Goal: Transaction & Acquisition: Purchase product/service

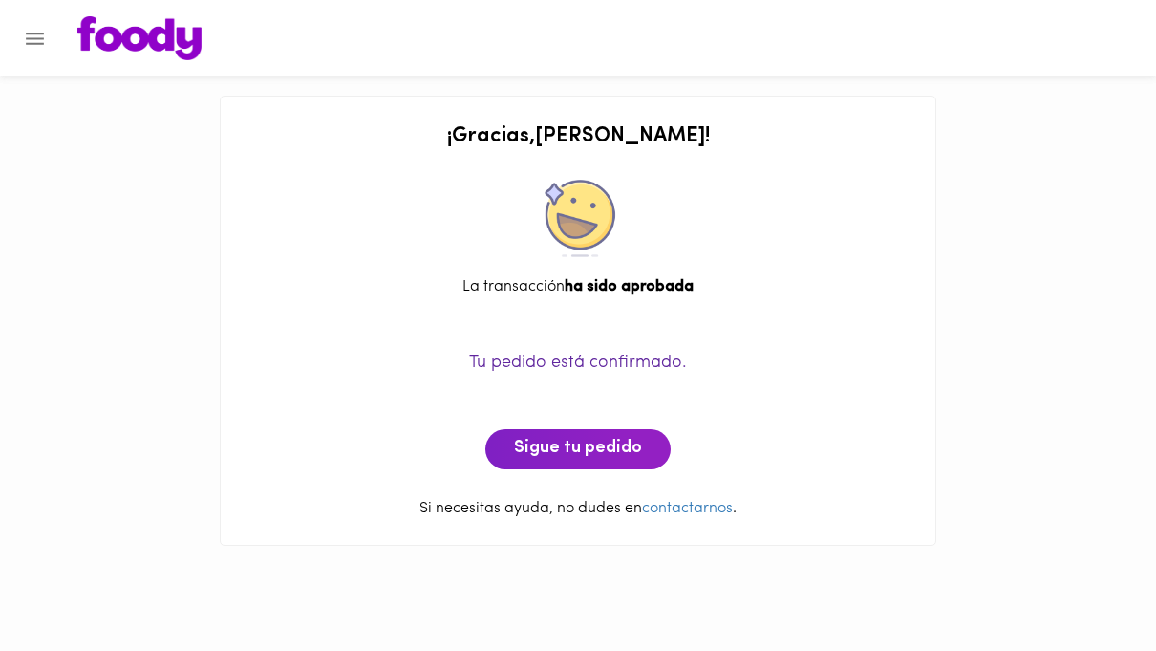
click at [44, 36] on icon "Menu" at bounding box center [35, 39] width 24 height 24
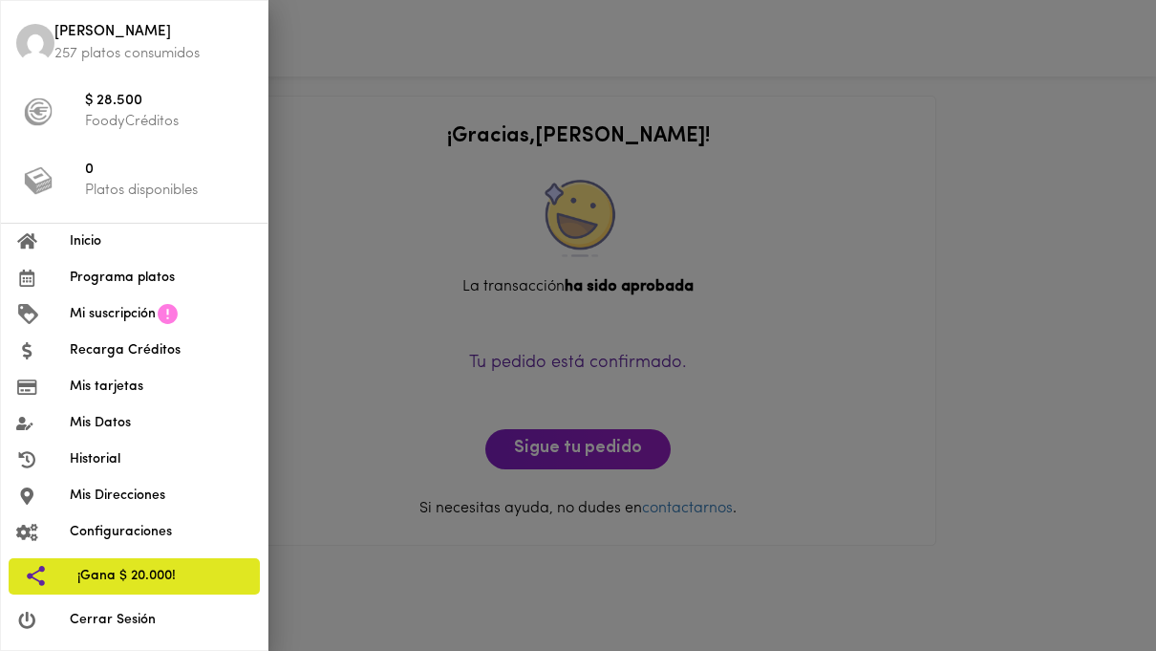
click at [86, 313] on span "Mi suscripción" at bounding box center [113, 314] width 86 height 20
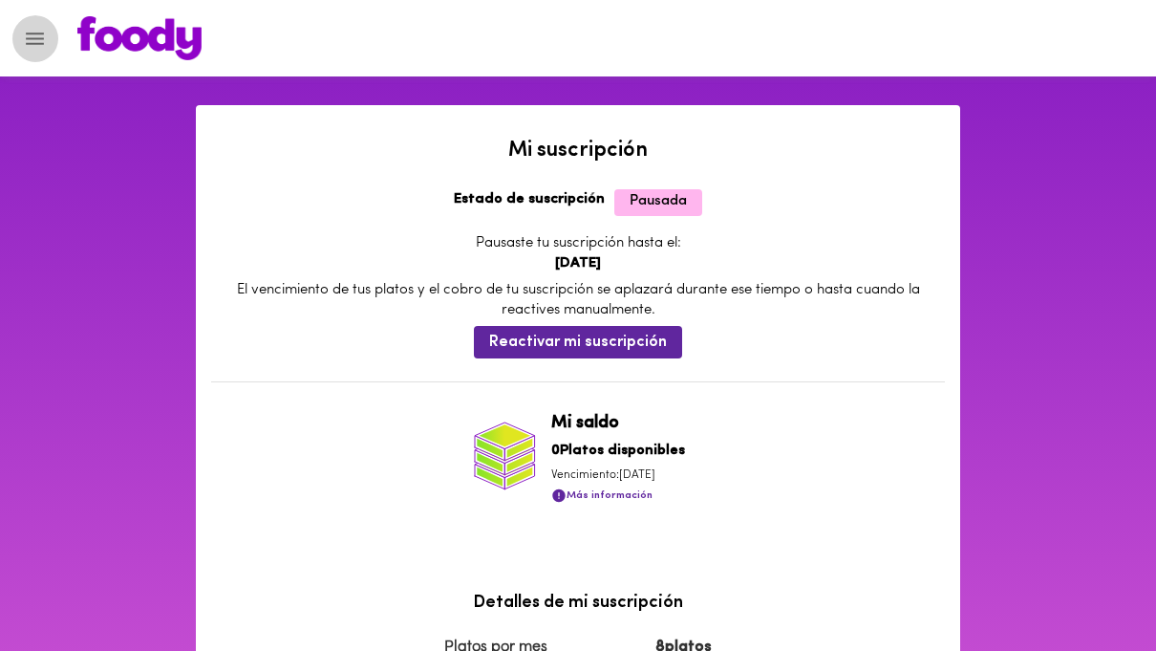
click at [36, 35] on icon "Menu" at bounding box center [35, 39] width 24 height 24
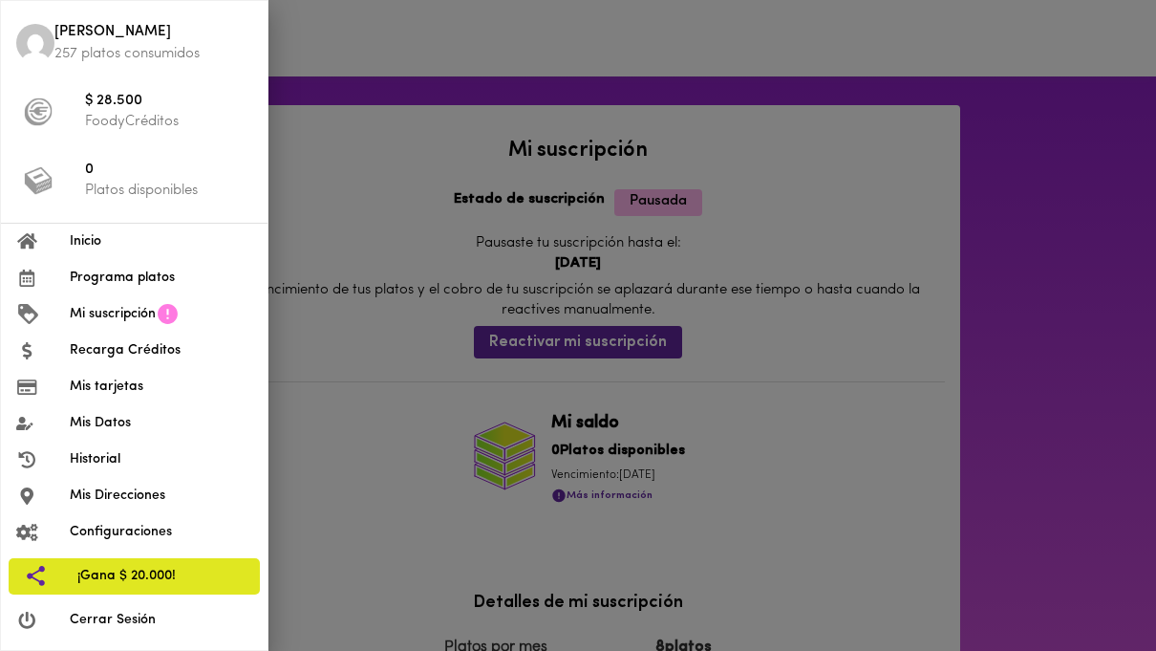
click at [84, 276] on span "Programa platos" at bounding box center [161, 278] width 182 height 20
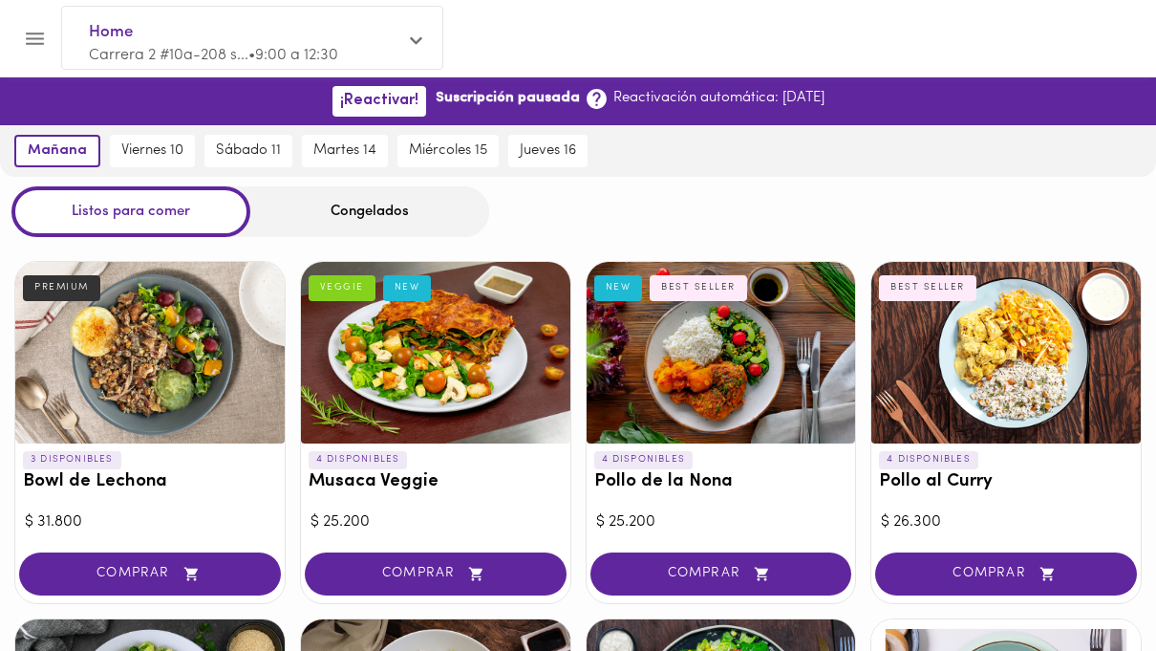
click at [38, 28] on icon "Menu" at bounding box center [35, 39] width 24 height 24
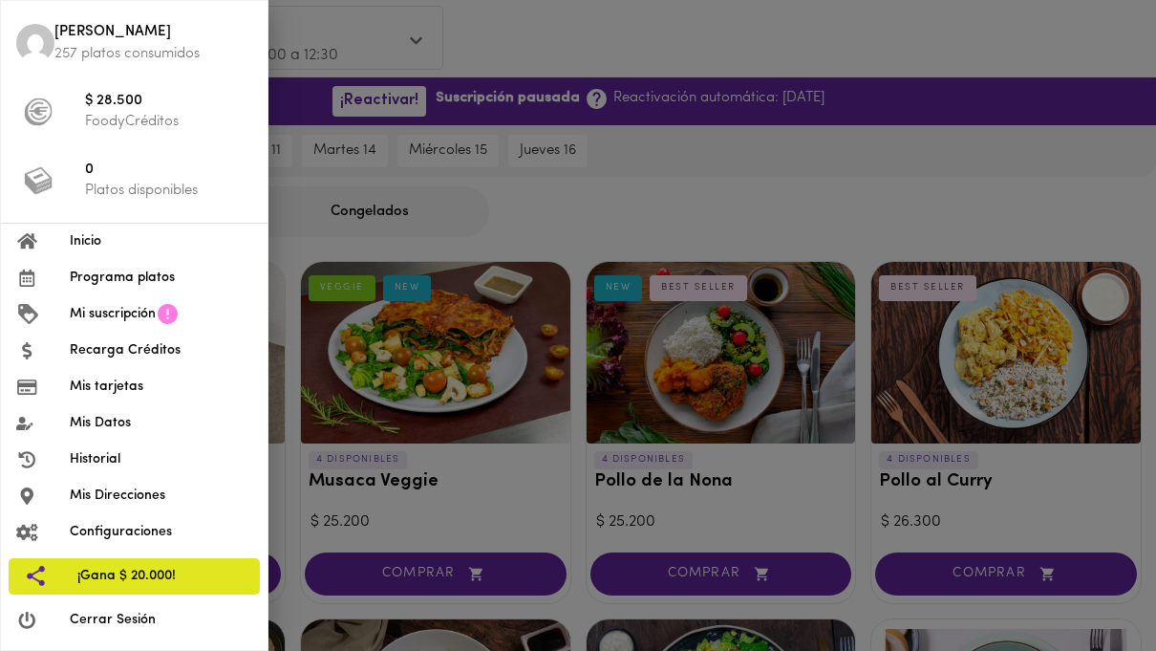
click at [59, 245] on div at bounding box center [43, 241] width 54 height 18
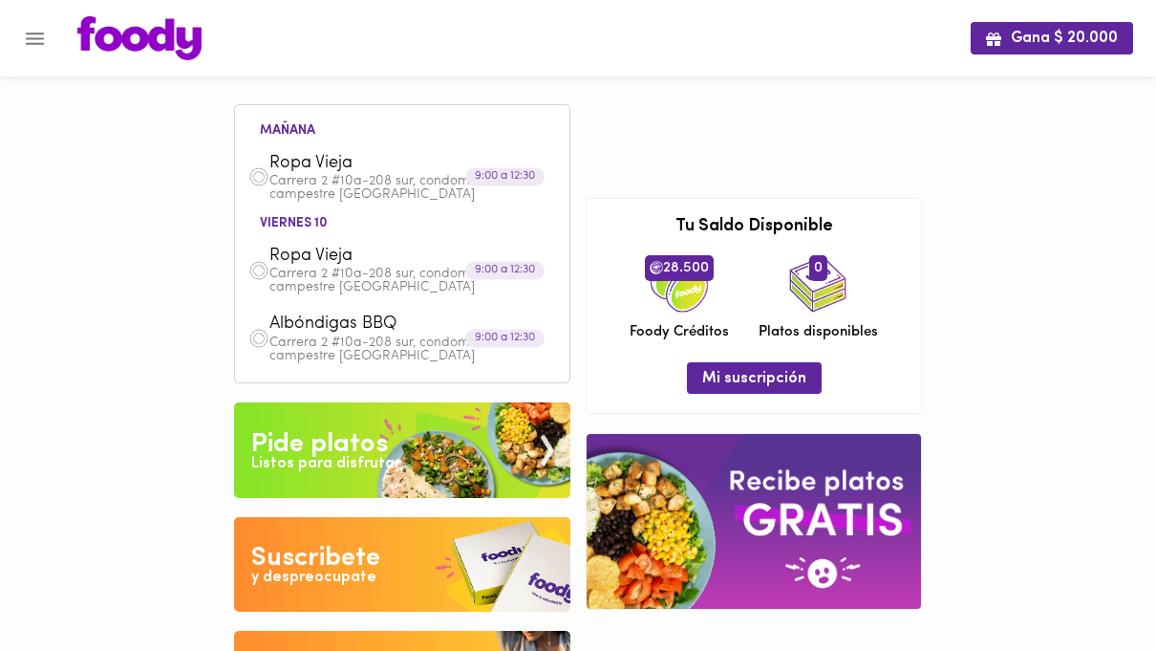
click at [40, 32] on icon "Menu" at bounding box center [35, 38] width 18 height 12
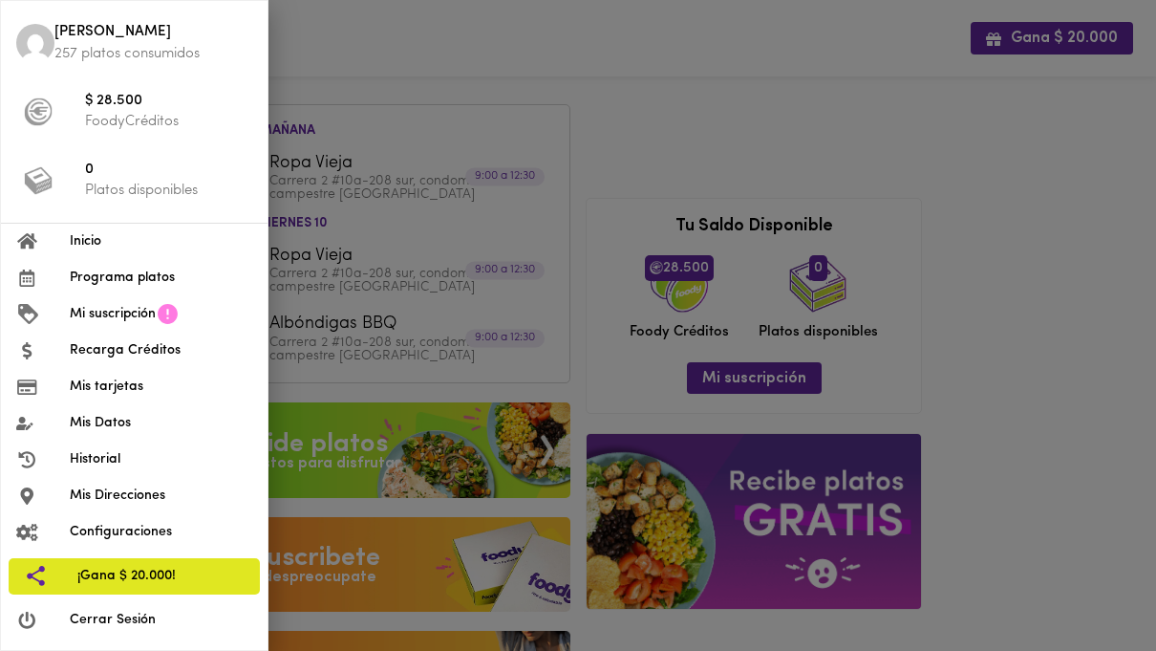
click at [95, 276] on span "Programa platos" at bounding box center [161, 278] width 182 height 20
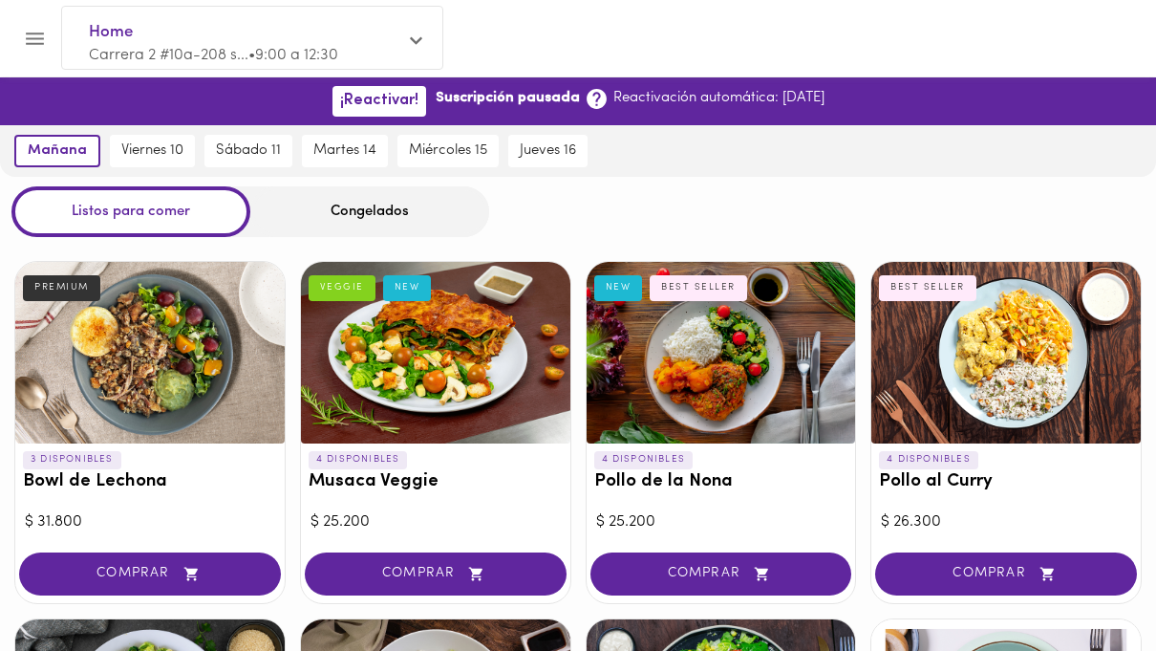
click at [44, 24] on button "Menu" at bounding box center [34, 38] width 47 height 47
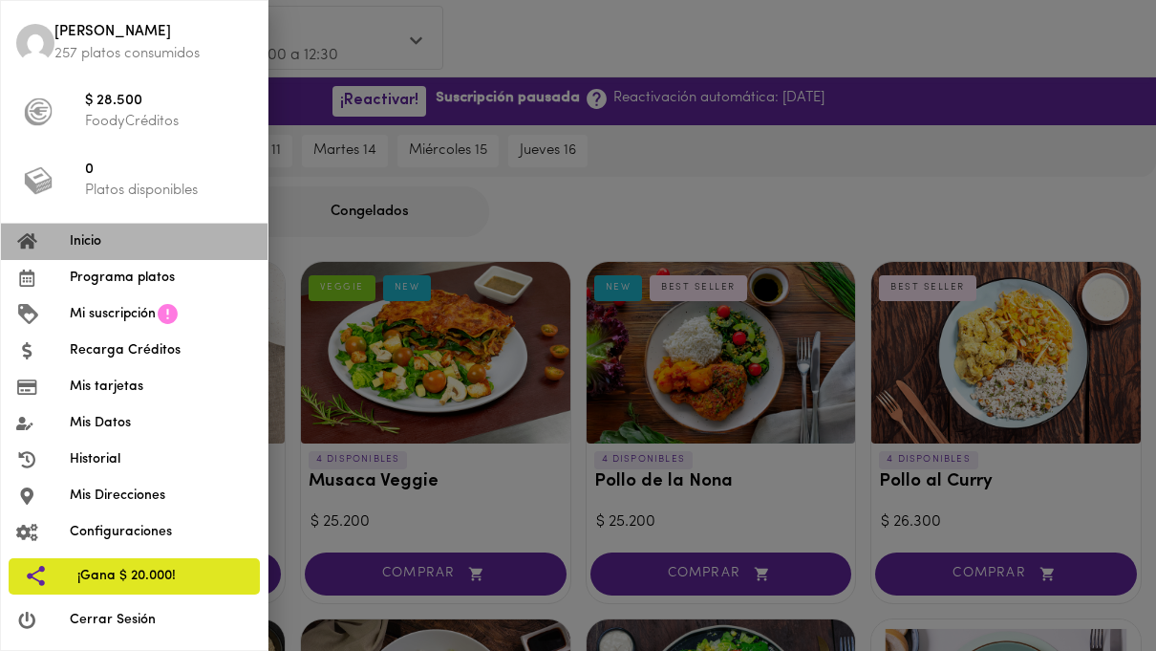
click at [78, 236] on span "Inicio" at bounding box center [161, 241] width 182 height 20
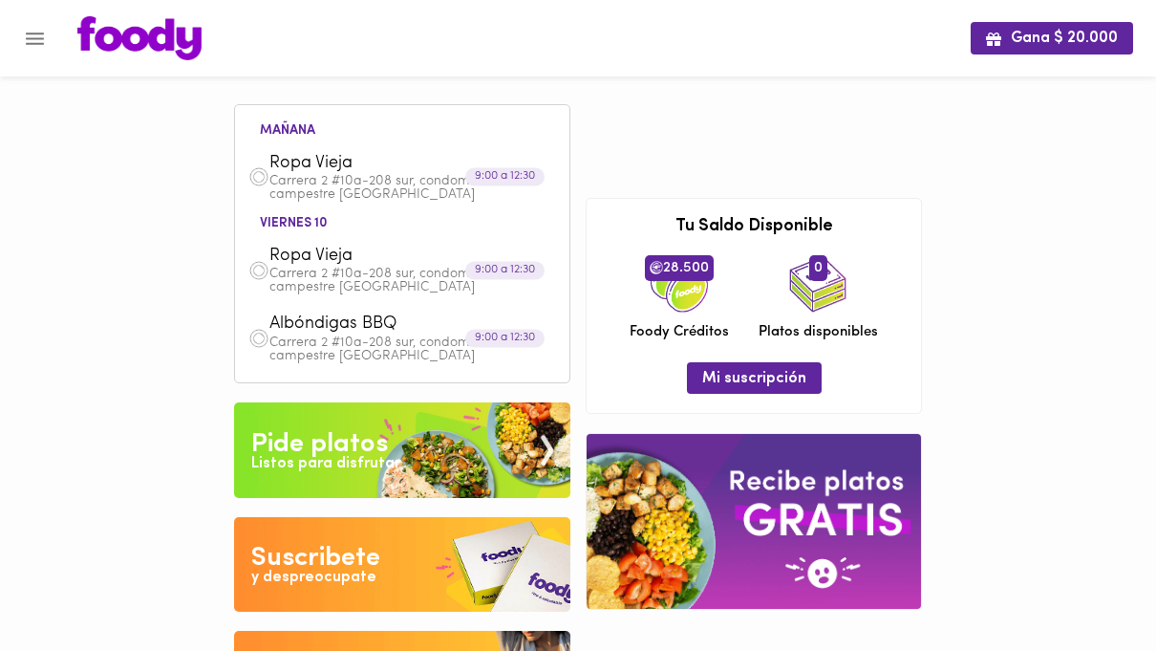
click at [42, 34] on icon "Menu" at bounding box center [35, 39] width 24 height 24
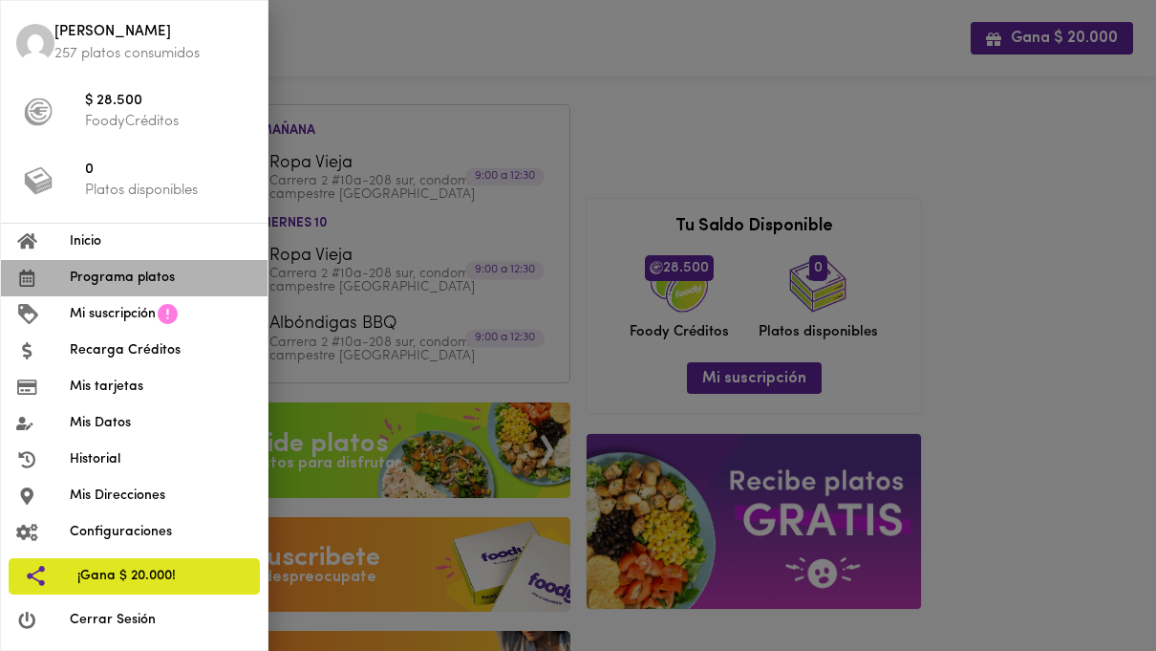
click at [111, 275] on span "Programa platos" at bounding box center [161, 278] width 182 height 20
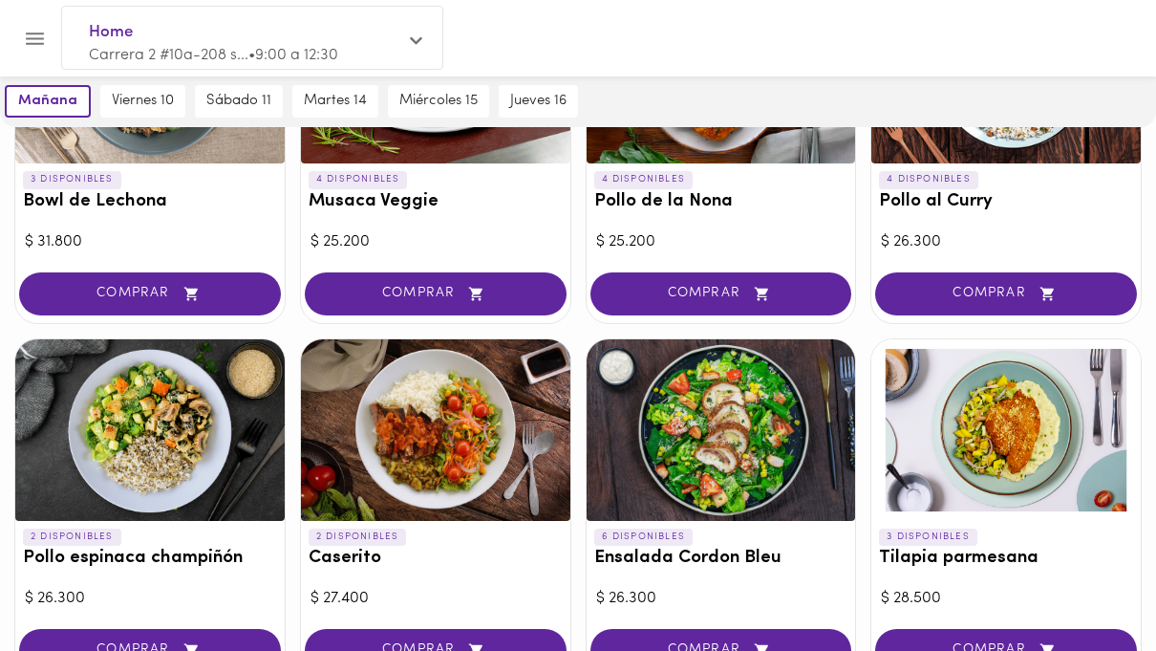
scroll to position [265, 0]
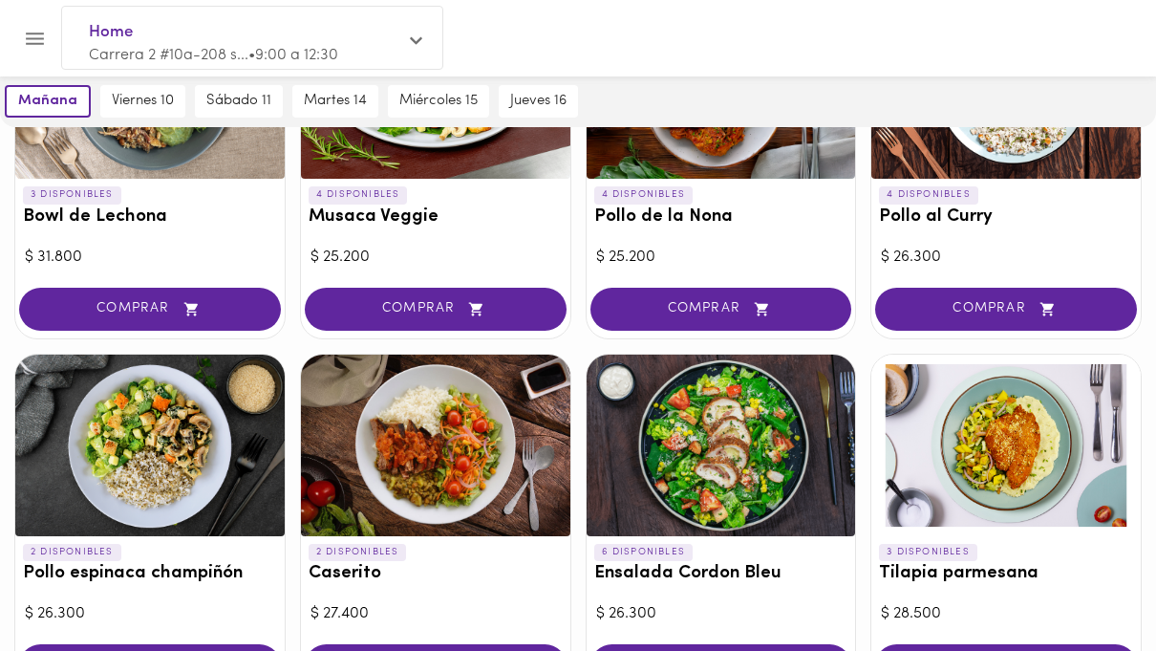
click at [54, 251] on div "$ 31.800" at bounding box center [150, 258] width 250 height 22
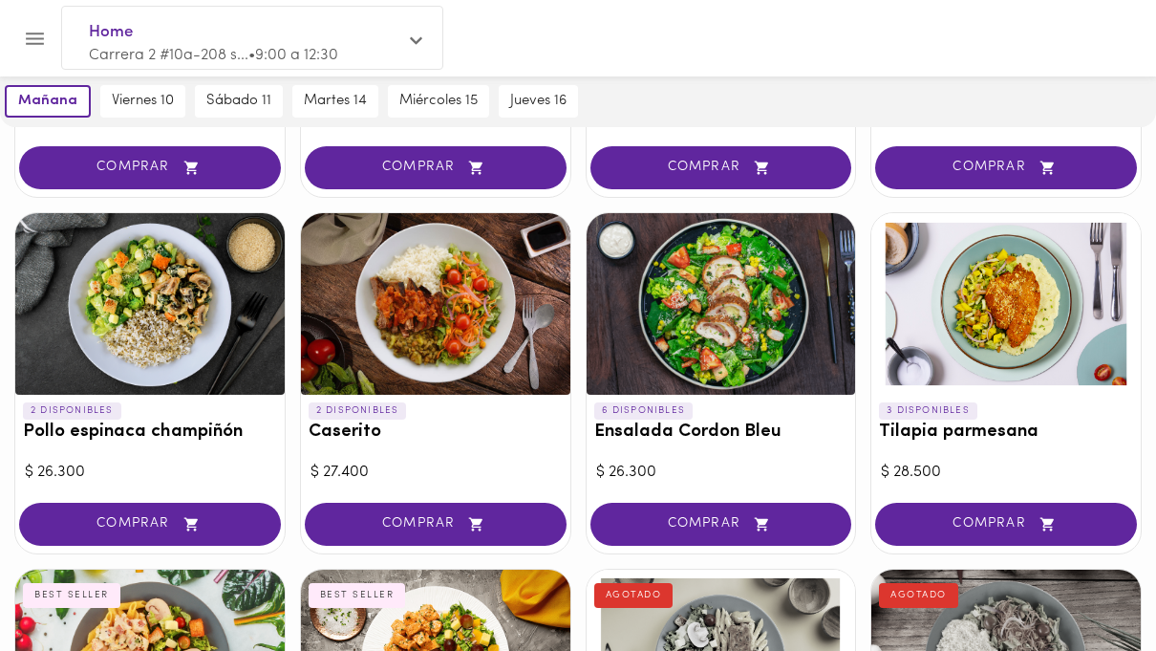
scroll to position [418, 0]
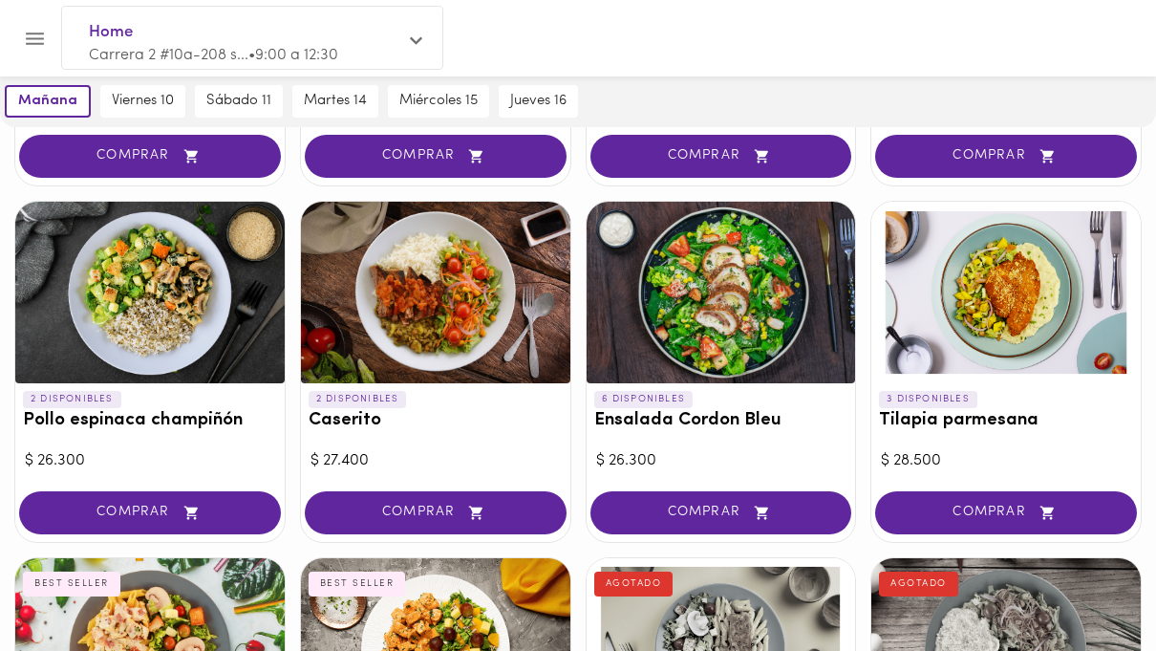
click at [1021, 506] on span "COMPRAR" at bounding box center [1006, 512] width 214 height 16
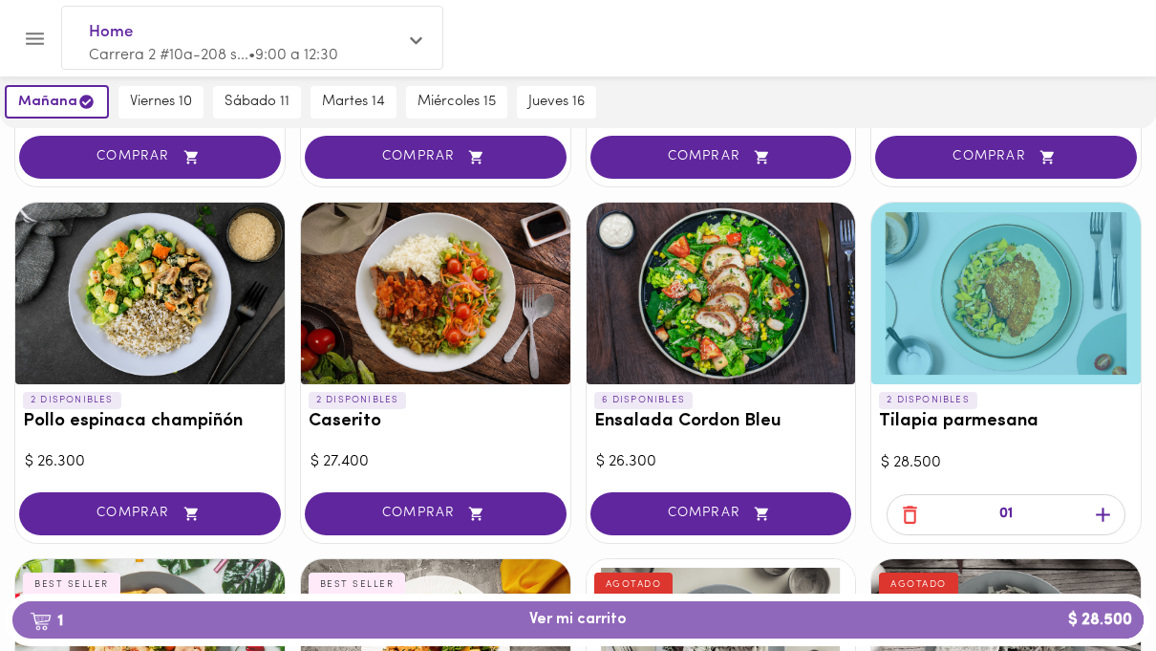
click at [615, 629] on span "1 Ver mi carrito $ 28.500" at bounding box center [577, 620] width 97 height 18
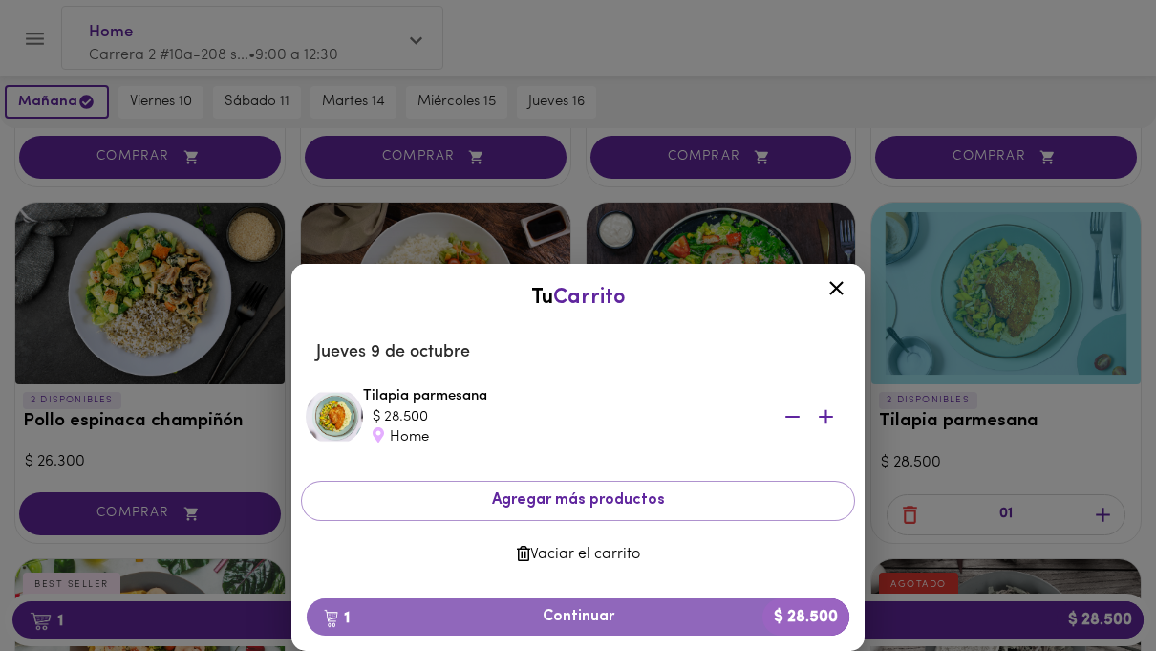
click at [619, 626] on span "1 Continuar $ 28.500" at bounding box center [578, 617] width 512 height 18
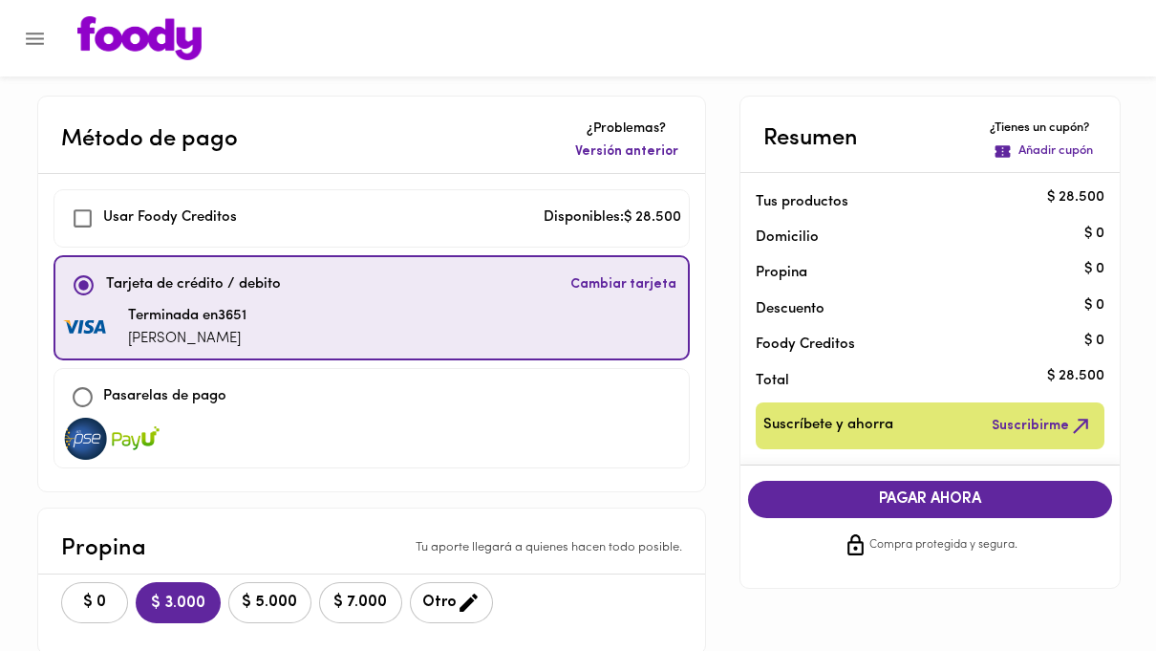
checkbox input "true"
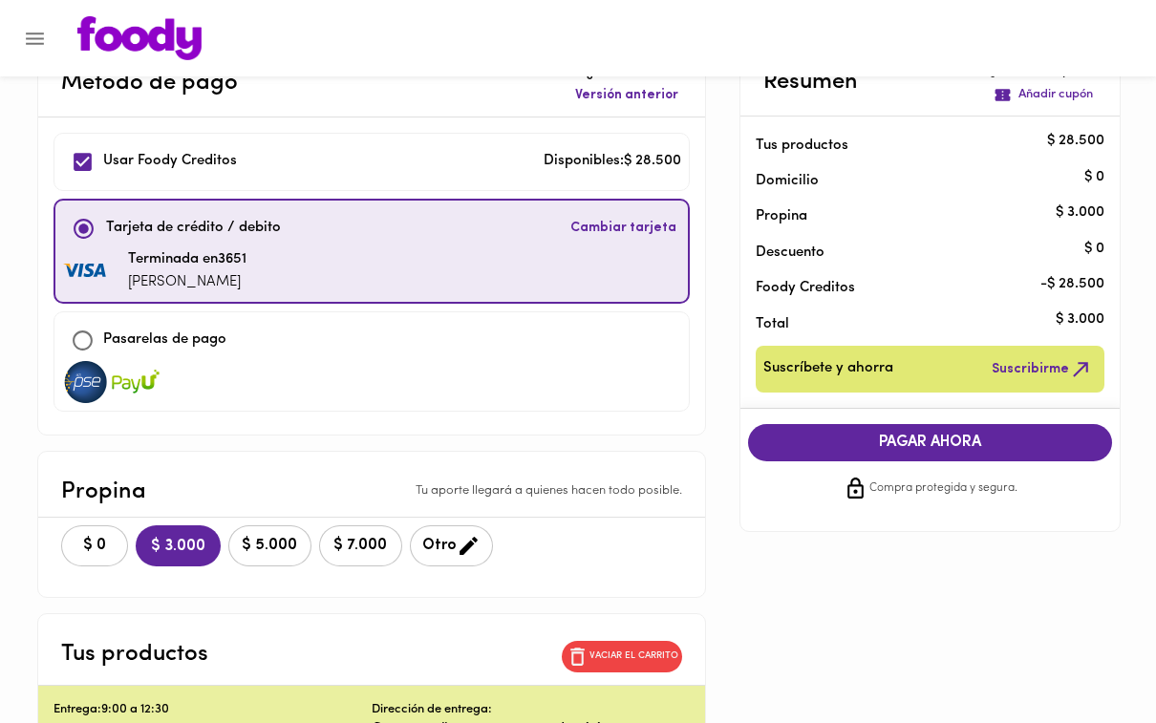
scroll to position [62, 0]
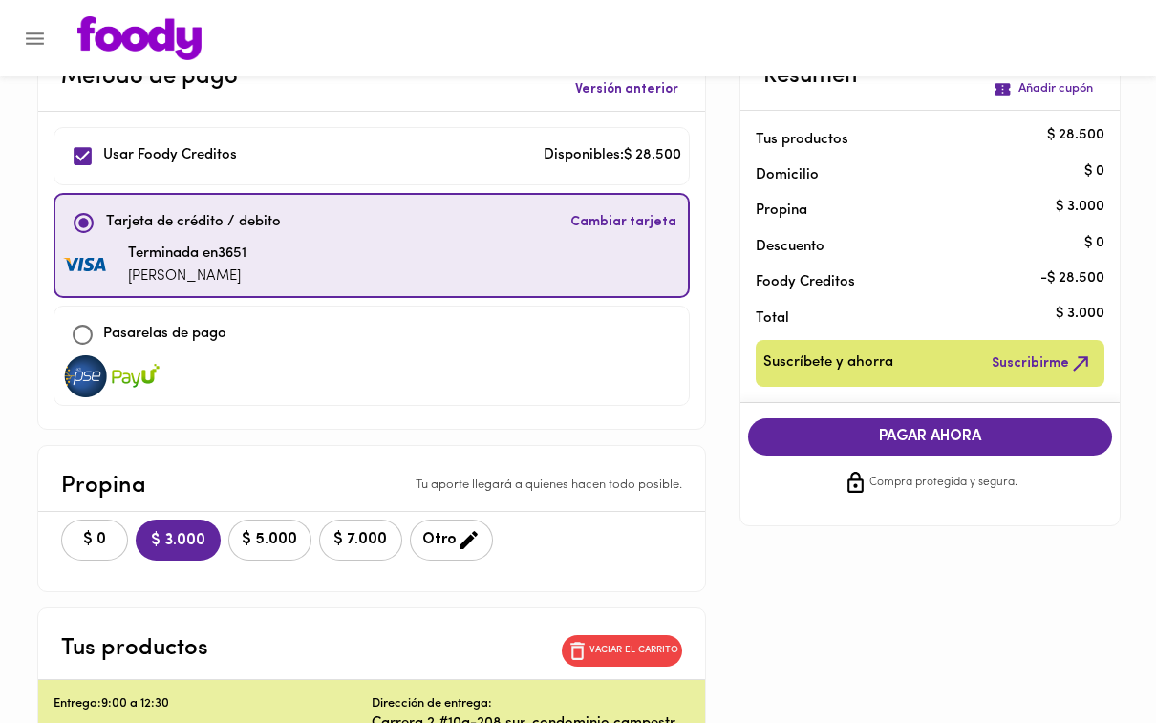
click at [84, 547] on span "$ 0" at bounding box center [95, 540] width 42 height 18
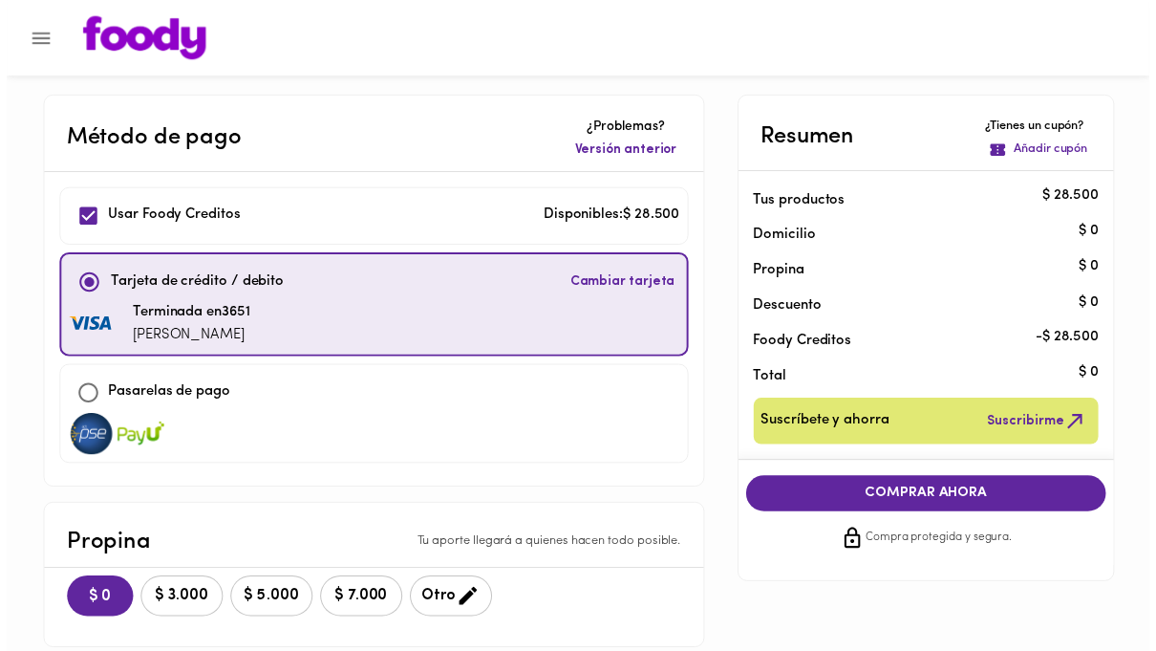
scroll to position [1, 0]
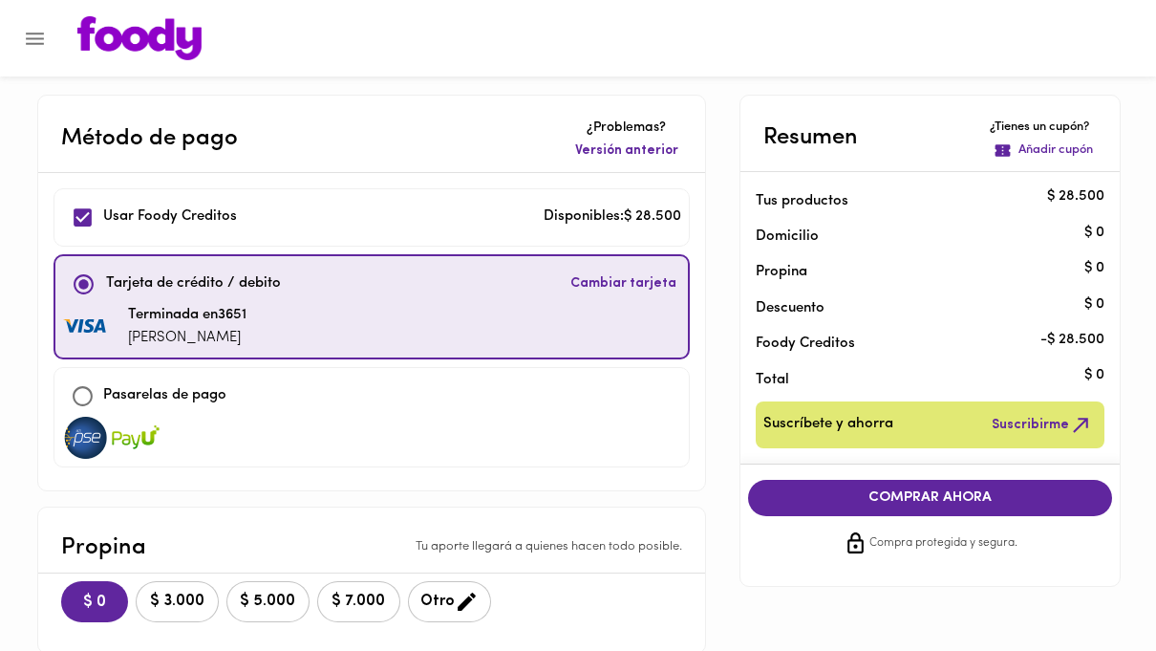
click at [973, 491] on span "COMPRAR AHORA" at bounding box center [930, 497] width 327 height 17
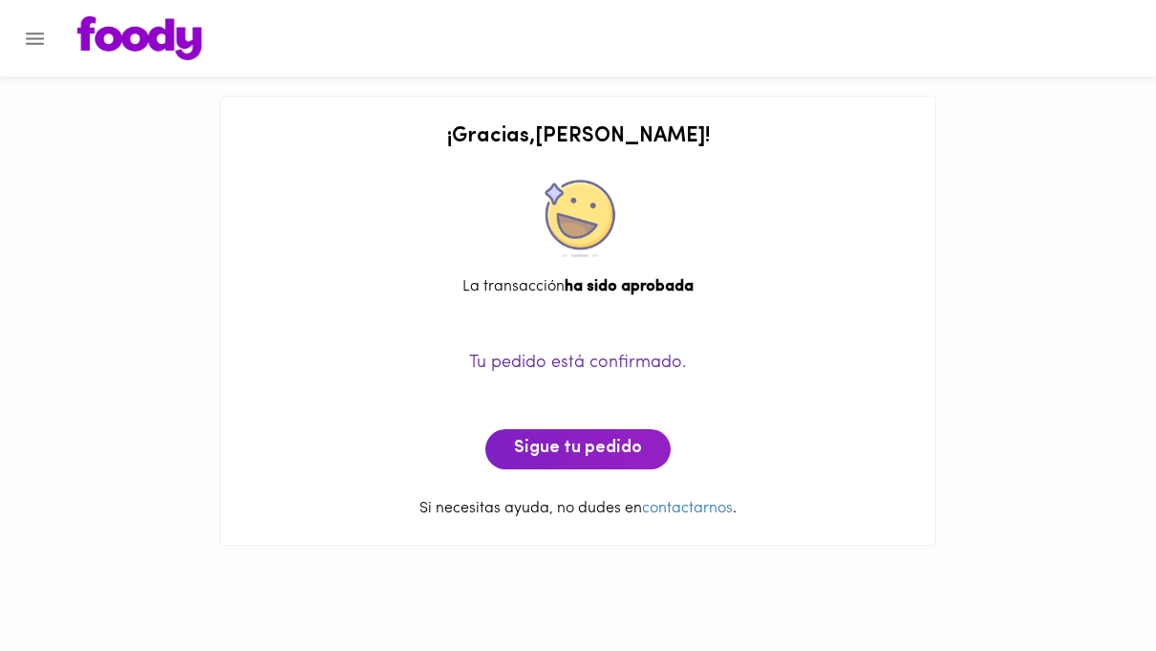
click at [35, 32] on icon "Menu" at bounding box center [35, 38] width 18 height 12
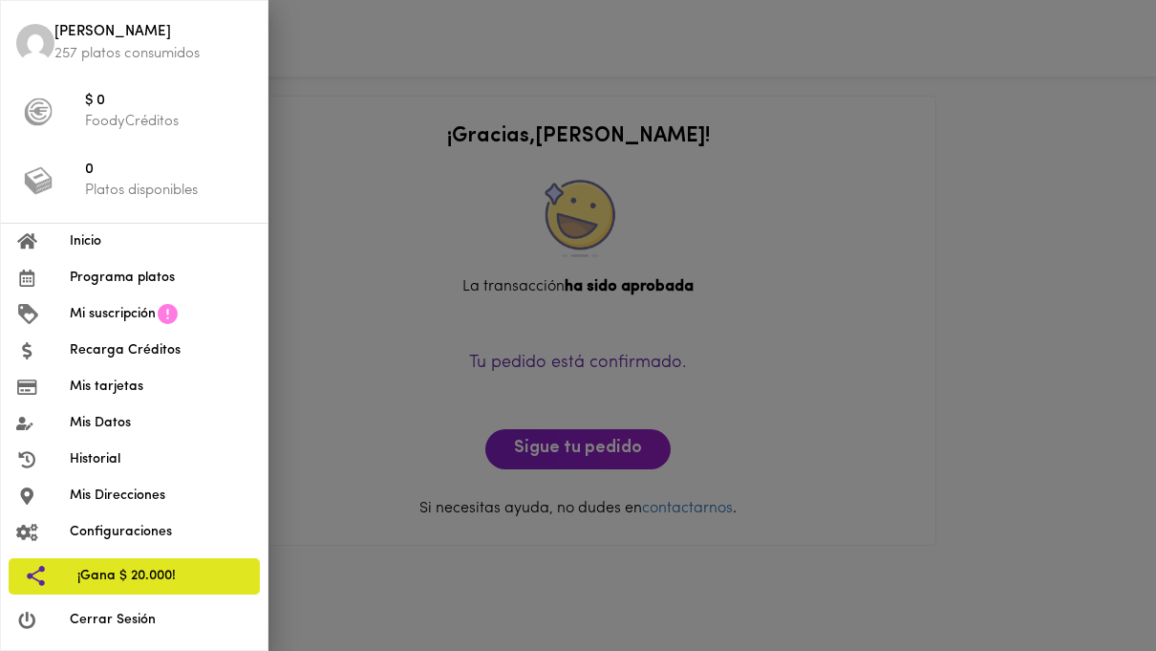
click at [75, 242] on span "Inicio" at bounding box center [161, 241] width 182 height 20
